Goal: Information Seeking & Learning: Check status

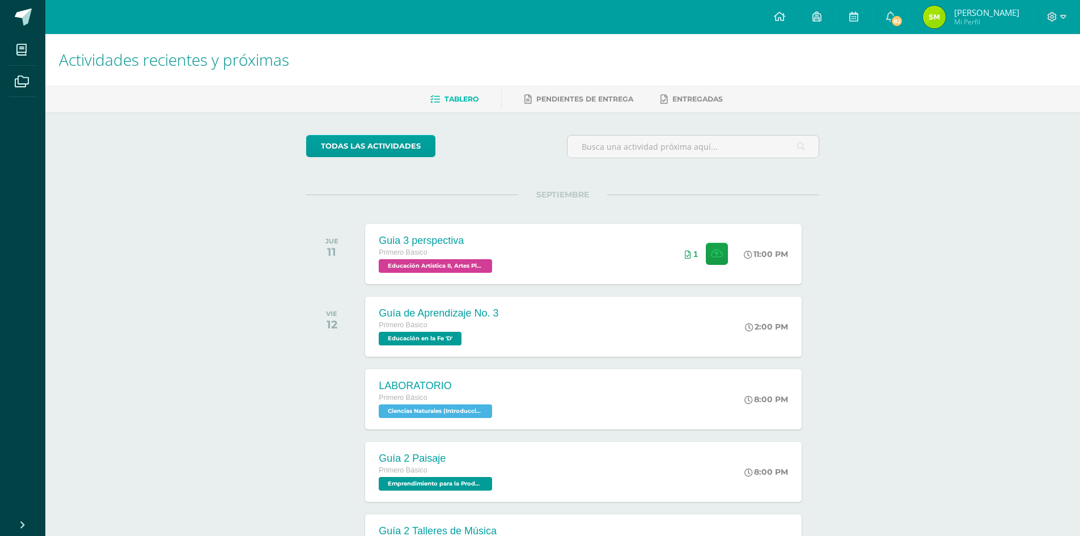
click at [961, 14] on span "[PERSON_NAME]" at bounding box center [986, 12] width 65 height 11
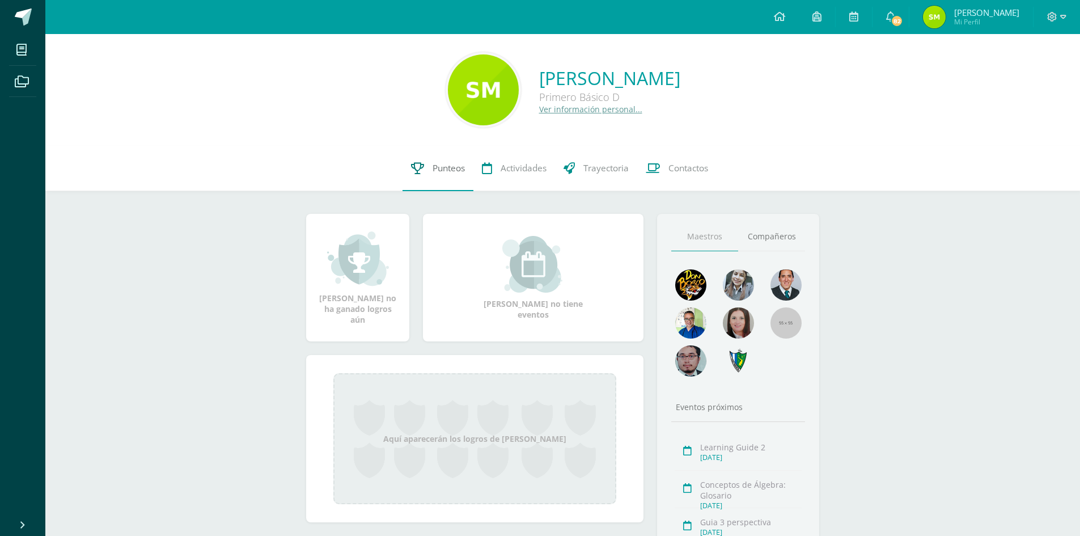
click at [425, 180] on link "Punteos" at bounding box center [437, 168] width 71 height 45
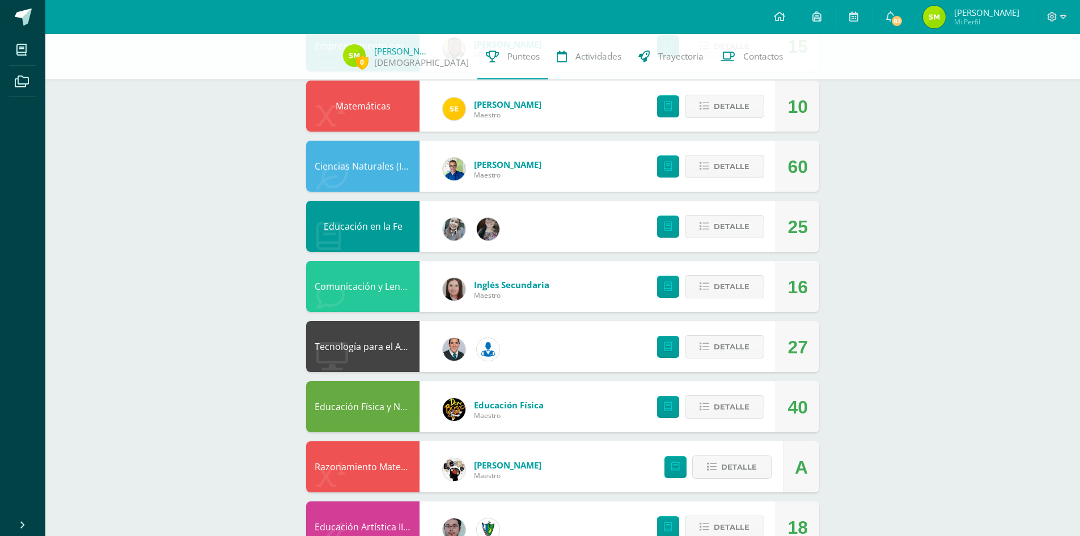
scroll to position [337, 0]
click at [893, 20] on span "82" at bounding box center [897, 21] width 12 height 12
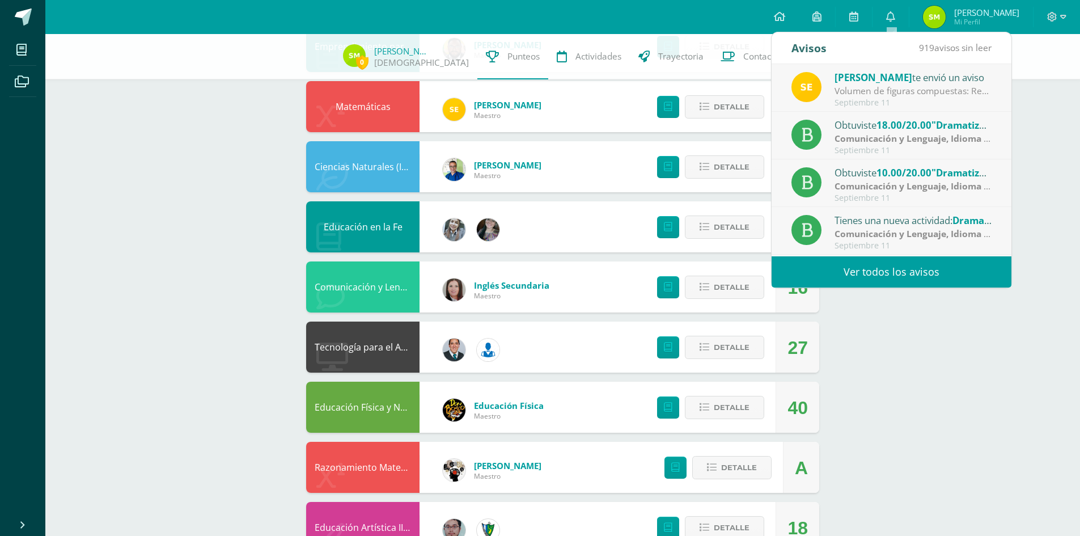
click at [901, 84] on div "[PERSON_NAME] te envió un aviso" at bounding box center [913, 77] width 158 height 15
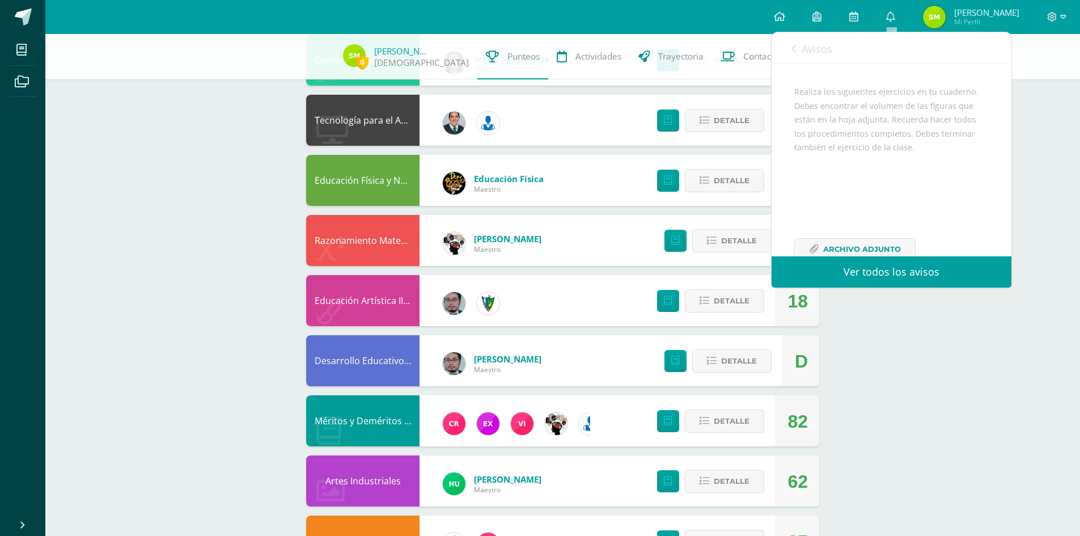
scroll to position [138, 0]
click at [852, 217] on span "Archivo Adjunto" at bounding box center [862, 220] width 78 height 21
click at [948, 340] on div "0 [PERSON_NAME] 25SMF01 Punteos Actividades Trayectoria Contactos Pendiente Uni…" at bounding box center [562, 59] width 1034 height 1179
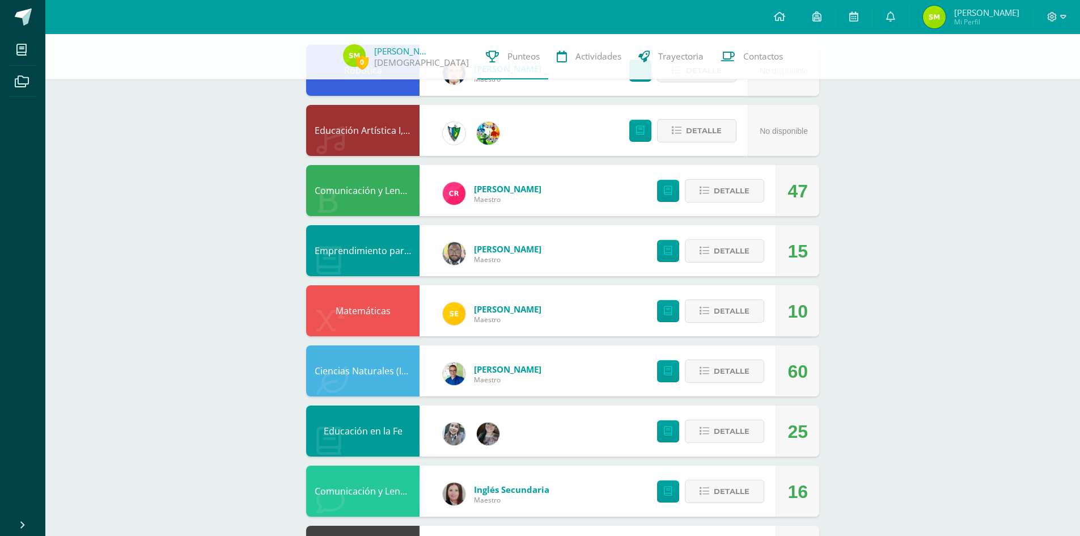
scroll to position [111, 0]
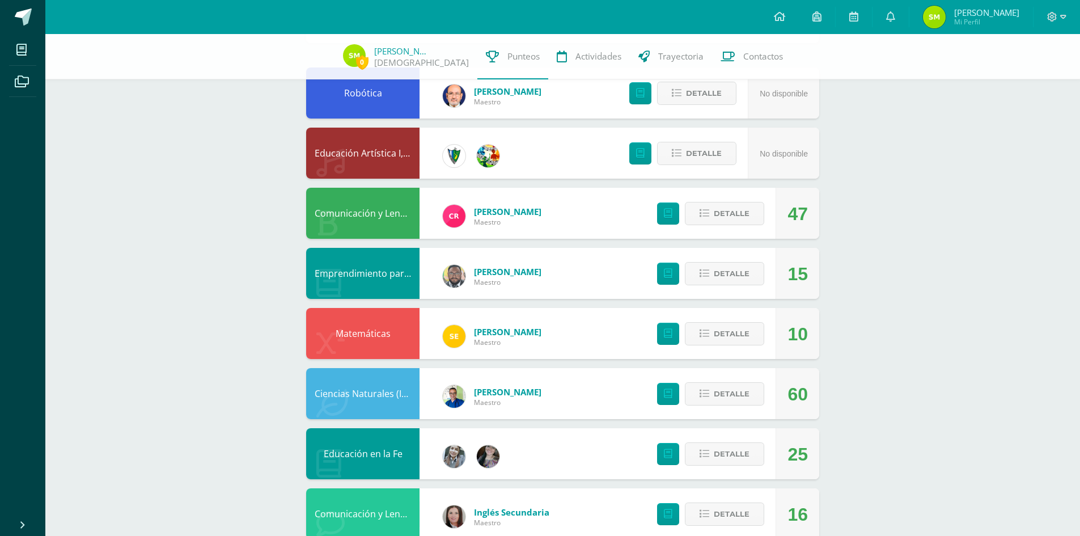
click at [597, 260] on div "Emprendimiento para la Productividad [PERSON_NAME] 15 [GEOGRAPHIC_DATA]" at bounding box center [562, 273] width 513 height 51
click at [741, 270] on span "Detalle" at bounding box center [732, 273] width 36 height 21
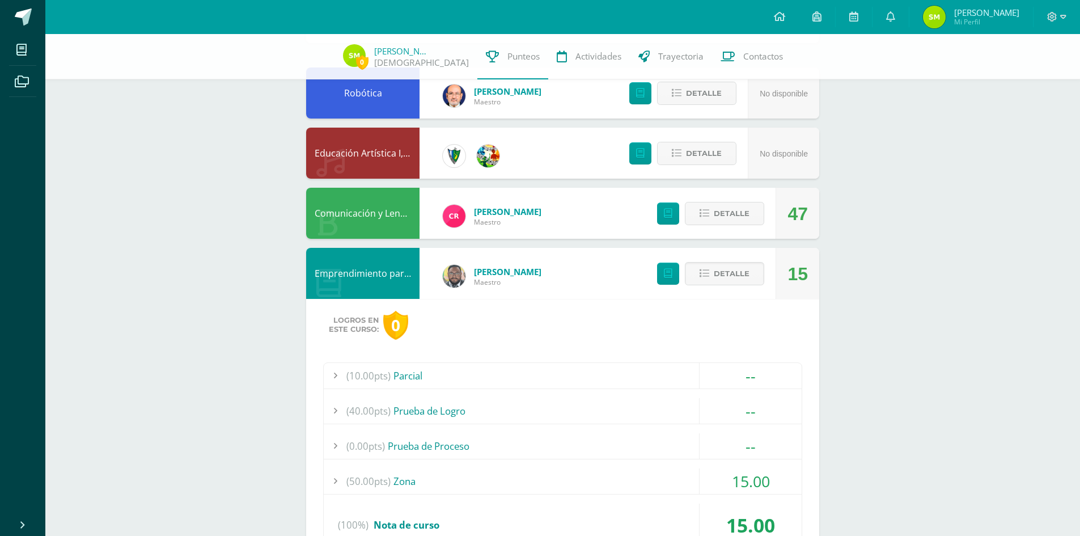
click at [357, 491] on span "(50.00pts)" at bounding box center [368, 481] width 44 height 26
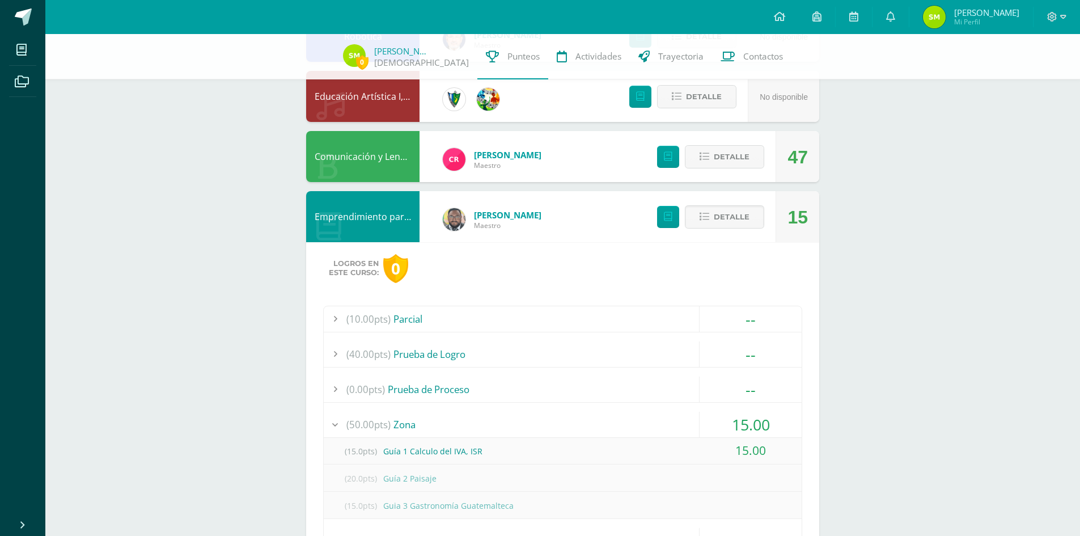
scroll to position [224, 0]
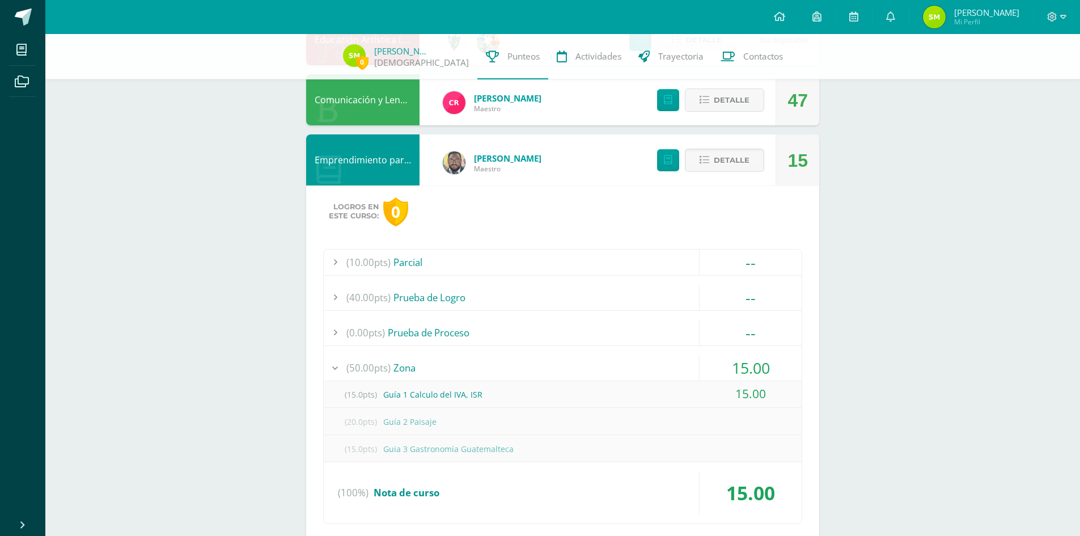
click at [393, 381] on div "(15.0pts) Guía 1 Calculo del IVA, ISR 15.00" at bounding box center [563, 394] width 478 height 27
click at [381, 361] on span "(50.00pts)" at bounding box center [368, 368] width 44 height 26
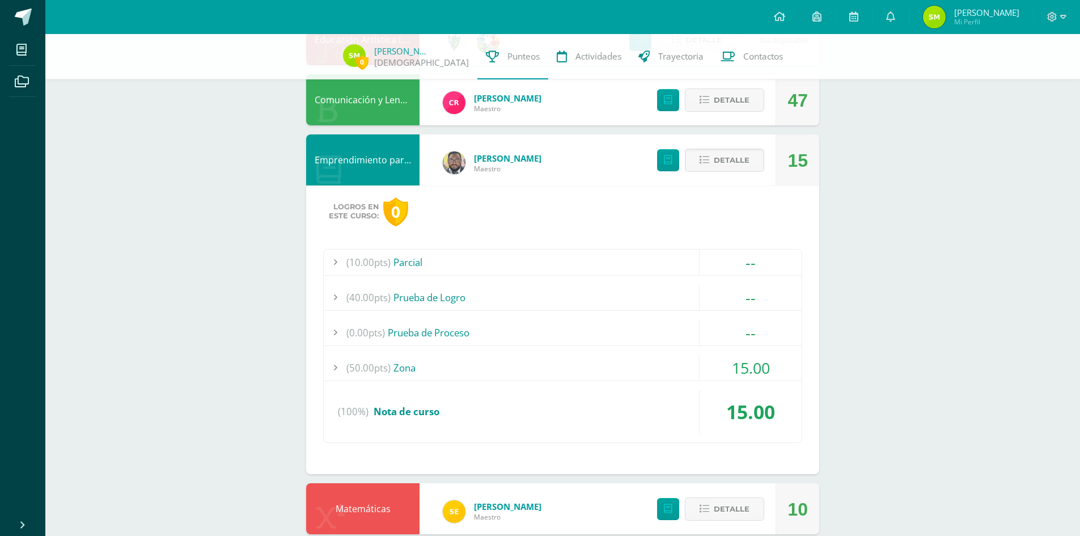
click at [396, 348] on div "(10.00pts) Parcial -- (10.0pts) Parcial (40.00pts) Prueba de Logro --" at bounding box center [562, 346] width 479 height 194
click at [397, 336] on div "(0.00pts) Prueba de Proceso" at bounding box center [563, 333] width 478 height 26
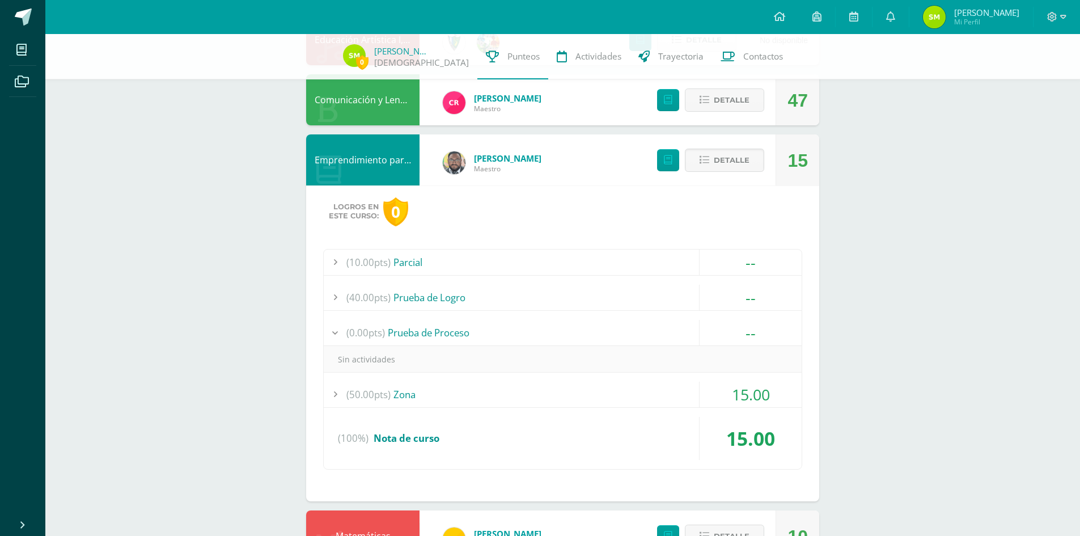
click at [397, 336] on div "(0.00pts) Prueba de Proceso" at bounding box center [563, 333] width 478 height 26
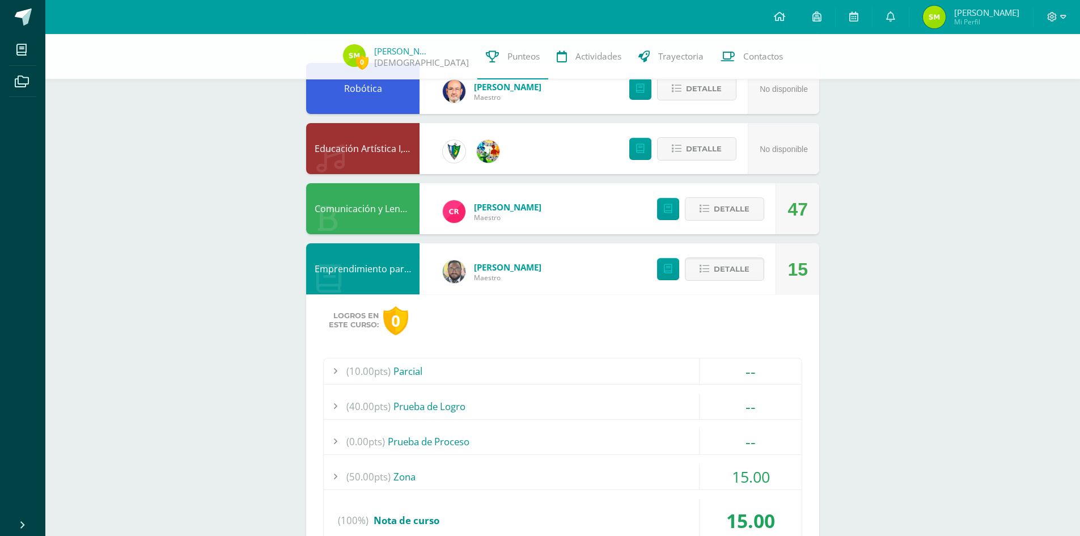
scroll to position [111, 0]
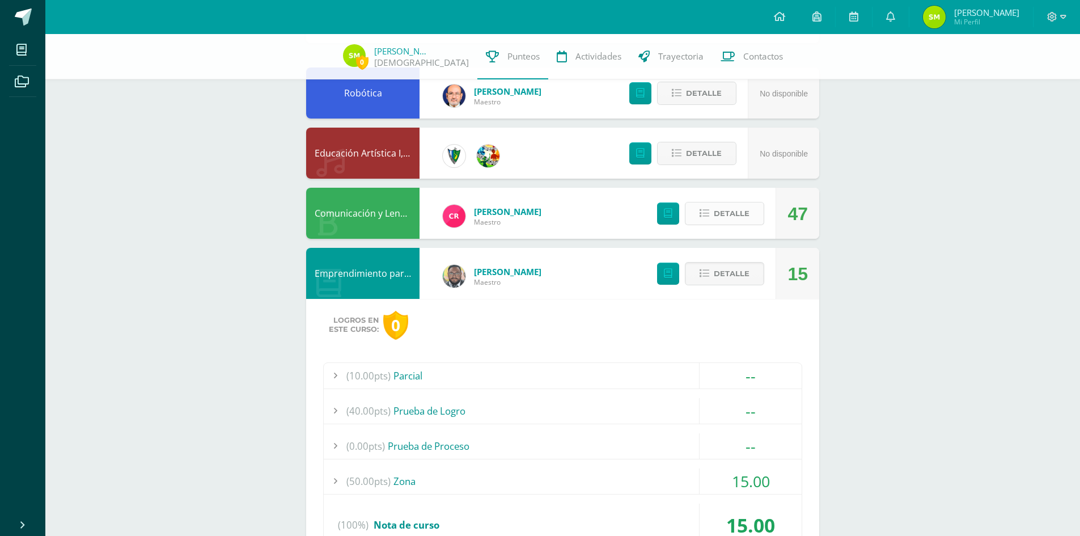
click at [724, 213] on span "Detalle" at bounding box center [732, 213] width 36 height 21
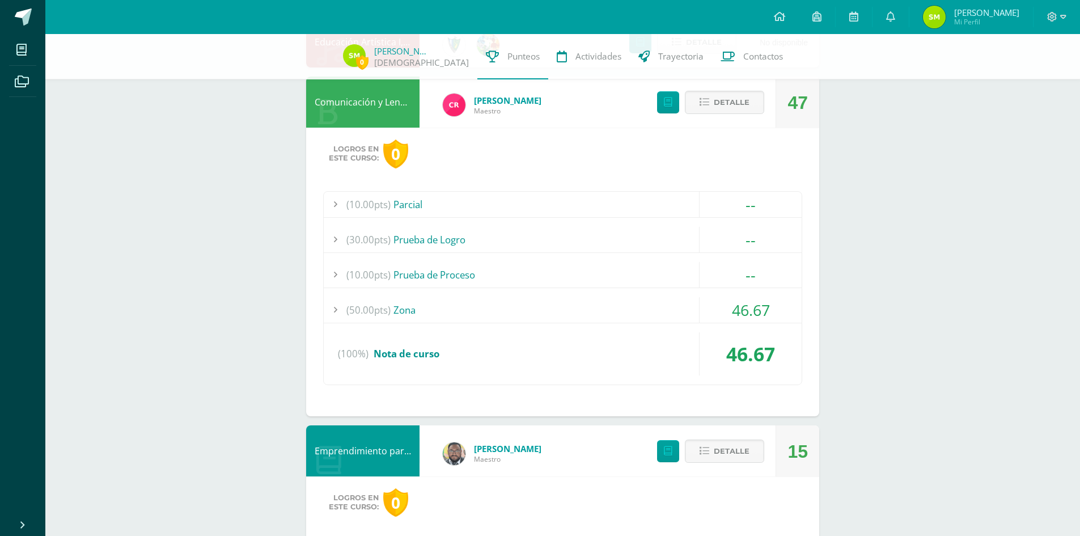
scroll to position [224, 0]
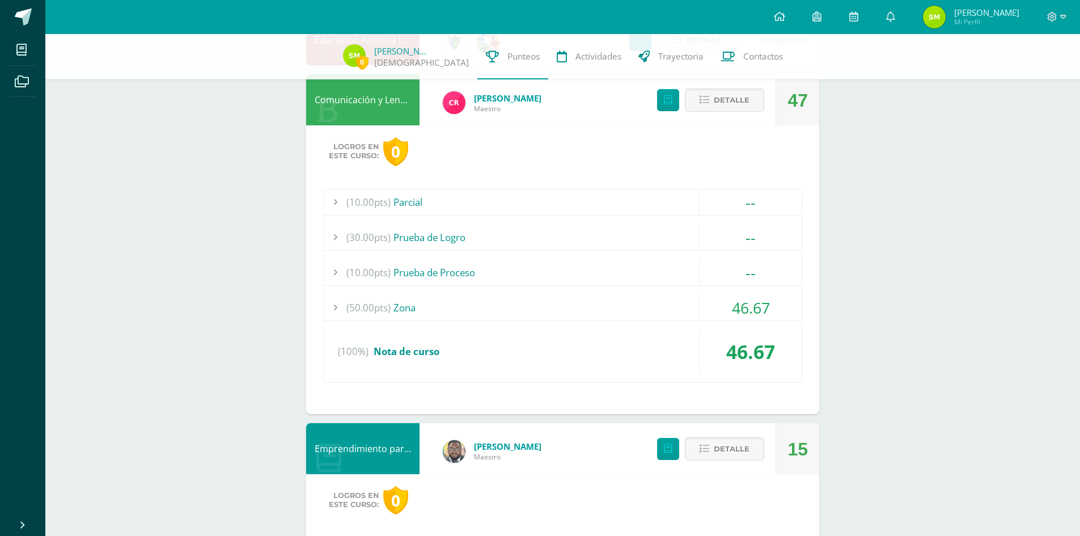
click at [397, 345] on span "Nota de curso" at bounding box center [407, 351] width 66 height 13
click at [592, 346] on div "(100%) Nota de curso" at bounding box center [563, 351] width 478 height 43
click at [737, 324] on div "(10.00pts) Parcial -- Sin actividades (30.00pts) Prueba de Logro -- Sin activid…" at bounding box center [562, 286] width 479 height 194
click at [620, 355] on div "(100%) Nota de curso" at bounding box center [563, 351] width 478 height 43
click at [576, 317] on div "(50.00pts) Zona" at bounding box center [563, 308] width 478 height 26
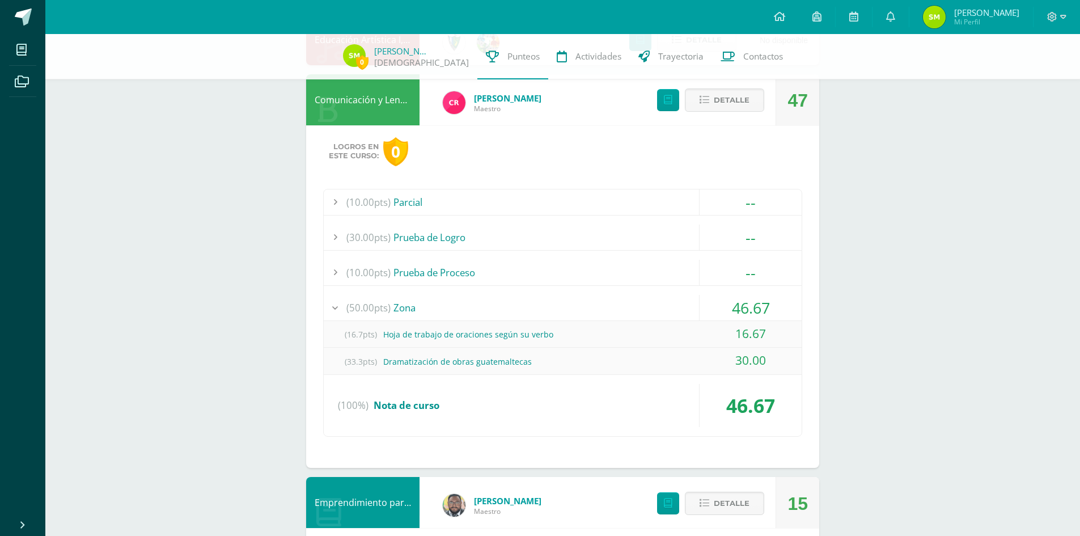
click at [387, 309] on span "(50.00pts)" at bounding box center [368, 308] width 44 height 26
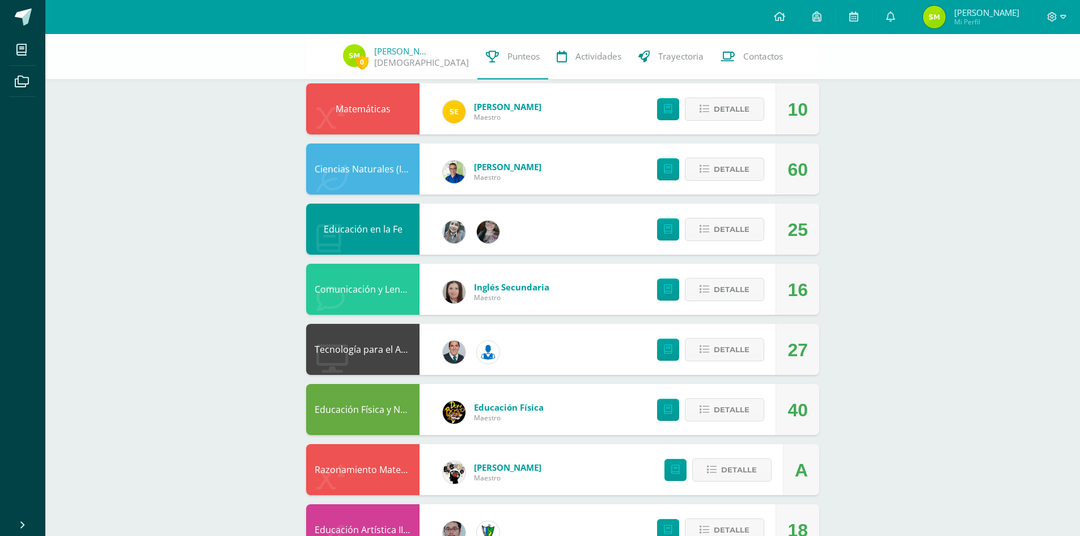
scroll to position [914, 0]
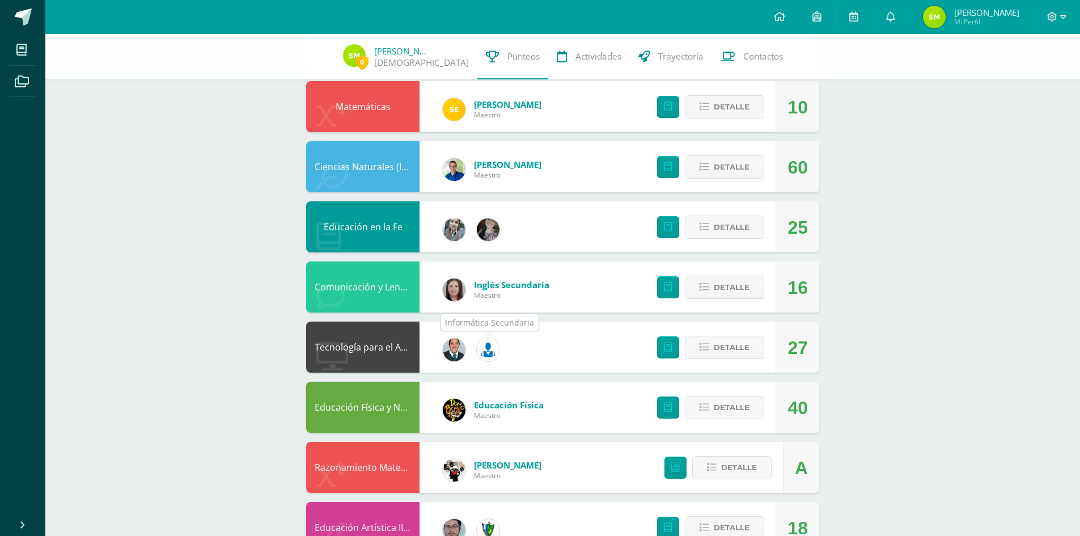
click at [494, 358] on img at bounding box center [488, 349] width 23 height 23
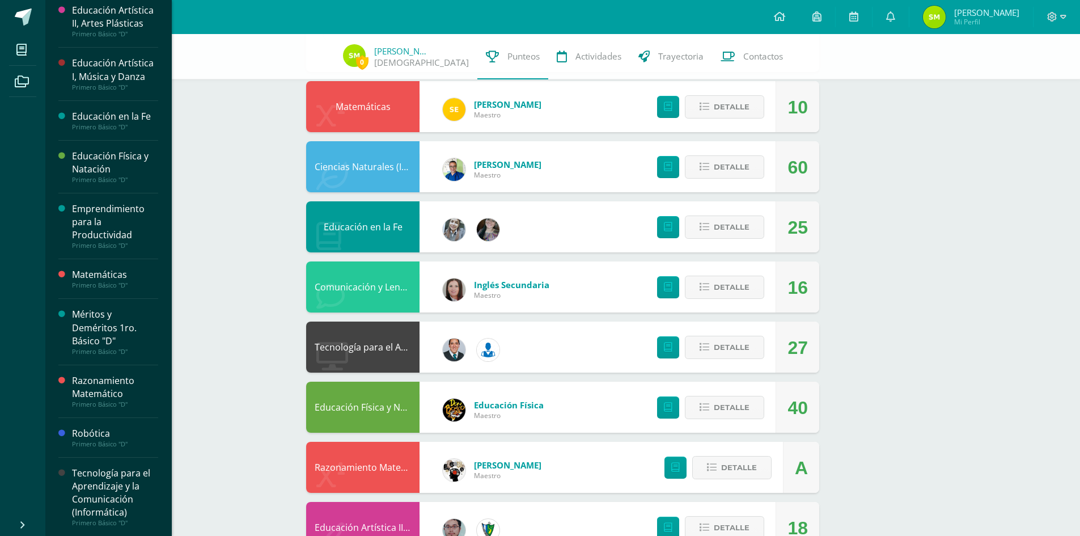
scroll to position [454, 0]
click at [123, 487] on div "Tecnología para el Aprendizaje y la Comunicación (Informática)" at bounding box center [115, 492] width 86 height 52
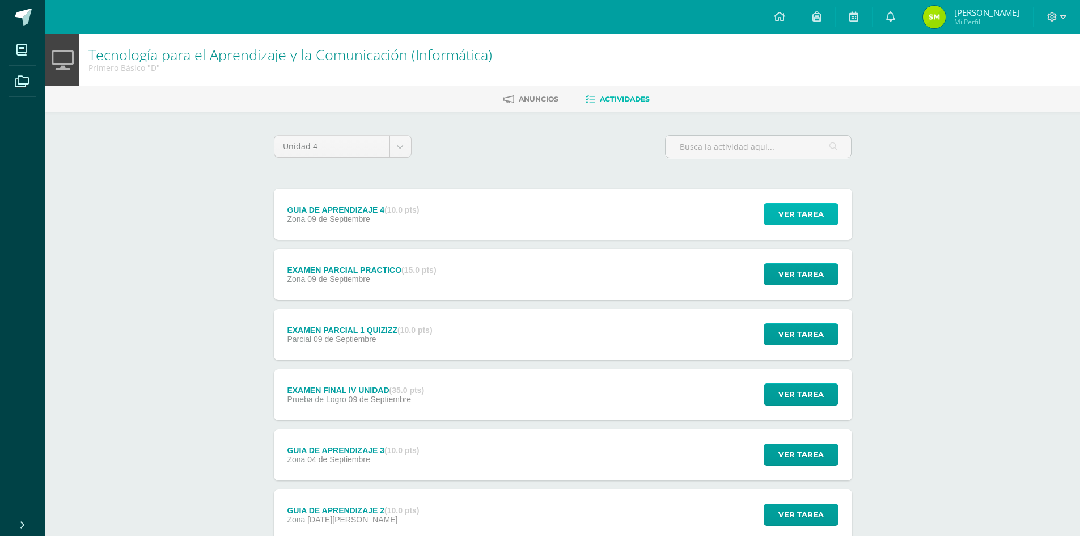
click at [776, 214] on button "Ver tarea" at bounding box center [801, 214] width 75 height 22
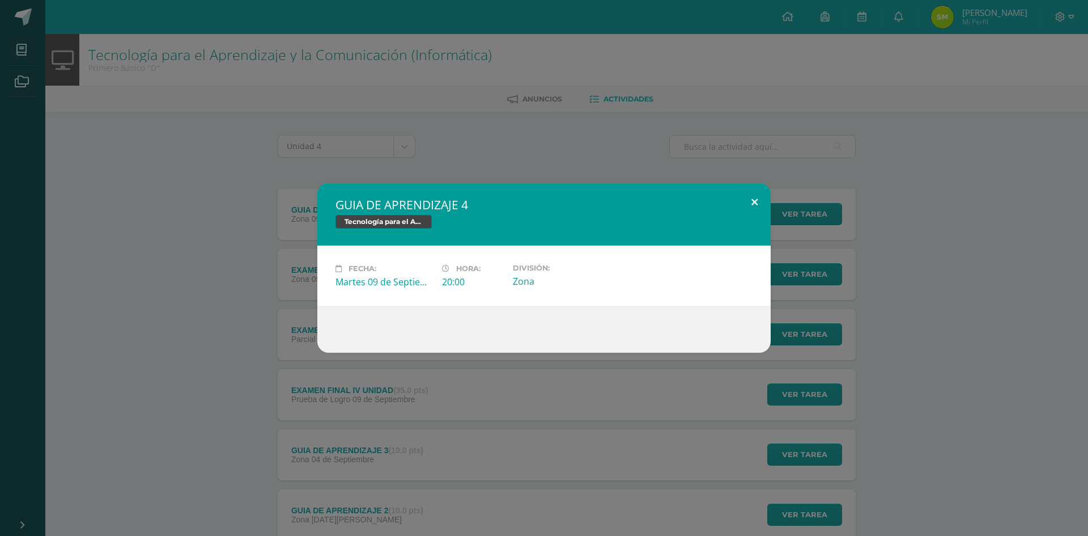
click at [748, 202] on button at bounding box center [755, 202] width 32 height 39
